Goal: Find specific page/section: Find specific page/section

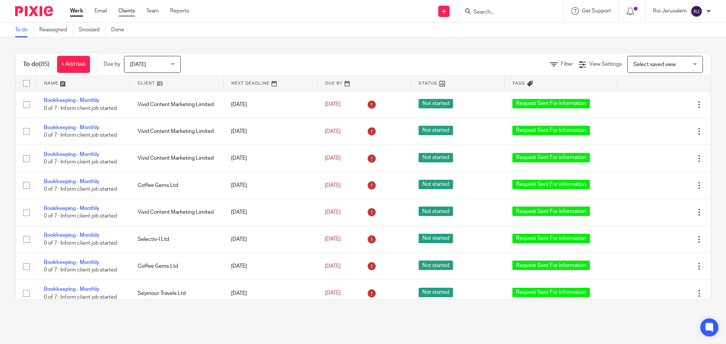
click at [129, 13] on link "Clients" at bounding box center [126, 11] width 17 height 8
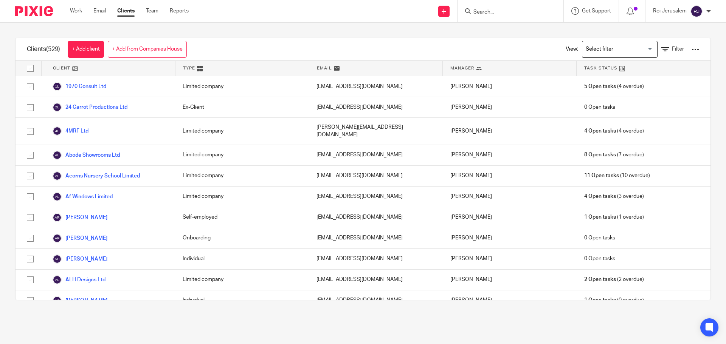
click at [489, 11] on input "Search" at bounding box center [507, 12] width 68 height 7
click at [491, 10] on input "Search" at bounding box center [507, 12] width 68 height 7
click at [495, 12] on input "Search" at bounding box center [507, 12] width 68 height 7
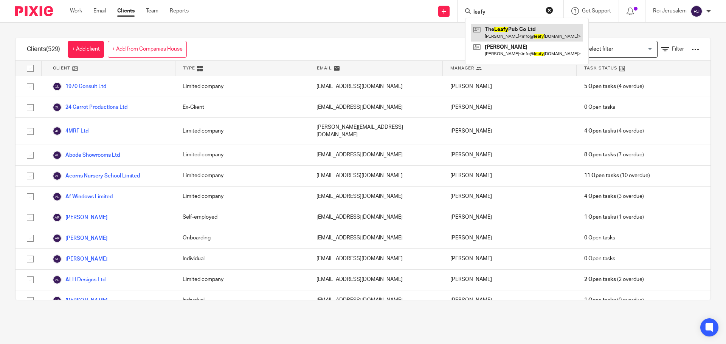
type input "leafy"
click at [518, 29] on link at bounding box center [527, 32] width 112 height 17
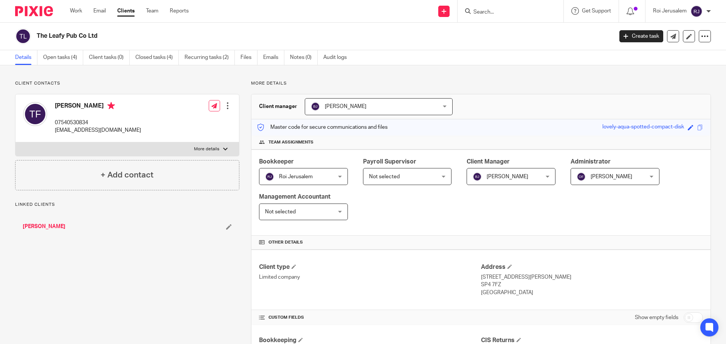
click at [240, 59] on ul "Details Open tasks (4) Client tasks (0) Closed tasks (4) Recurring tasks (2) Fi…" at bounding box center [186, 57] width 343 height 15
click at [243, 58] on link "Files" at bounding box center [248, 57] width 17 height 15
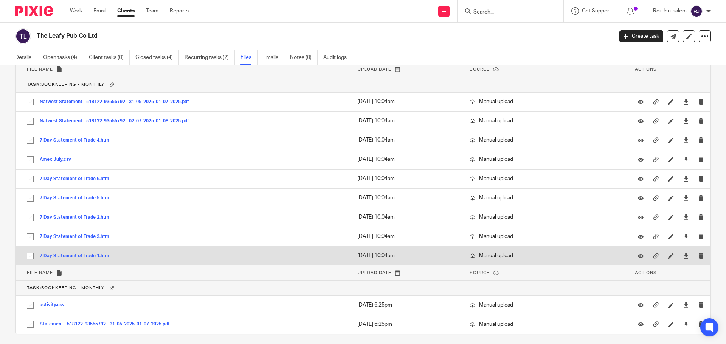
scroll to position [331, 0]
